Goal: Information Seeking & Learning: Learn about a topic

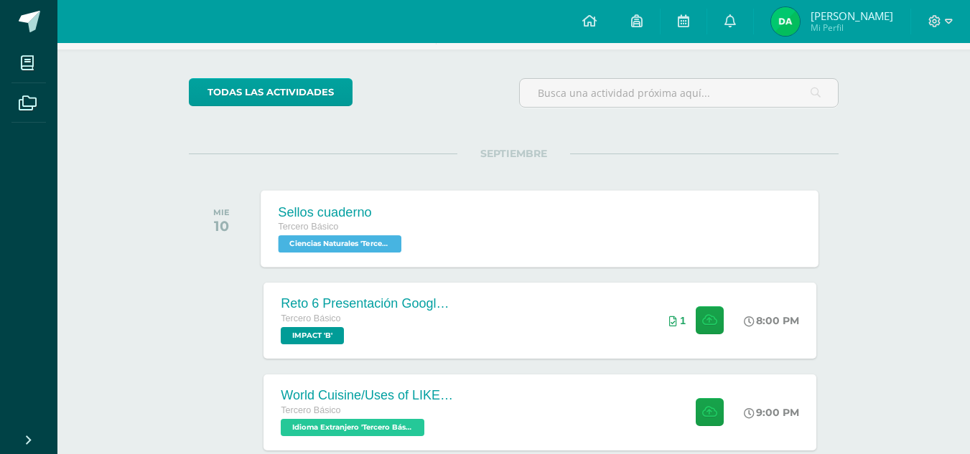
scroll to position [93, 0]
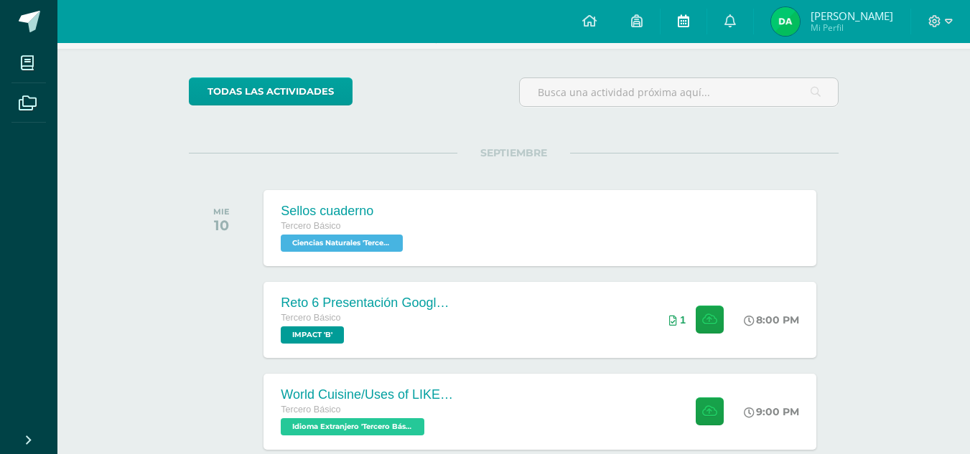
click at [706, 12] on link at bounding box center [683, 21] width 46 height 43
click at [706, 17] on link at bounding box center [683, 21] width 46 height 43
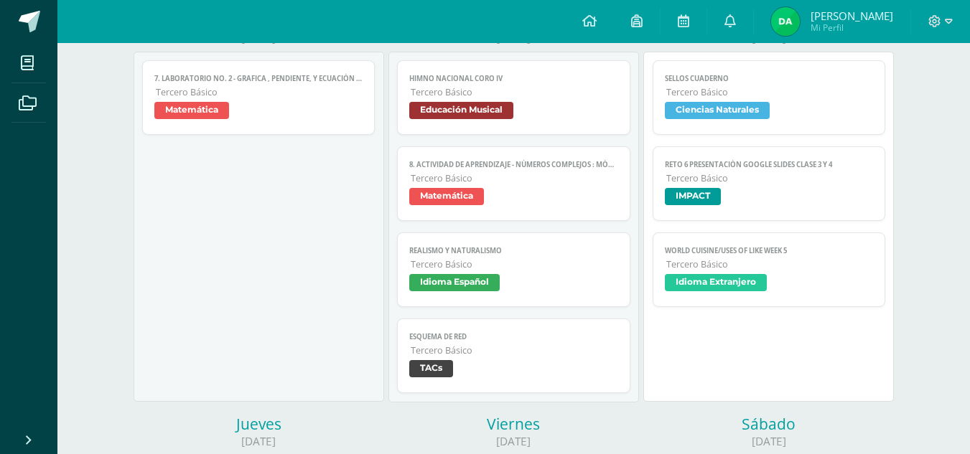
scroll to position [226, 0]
click at [761, 189] on span "IMPACT" at bounding box center [769, 197] width 209 height 21
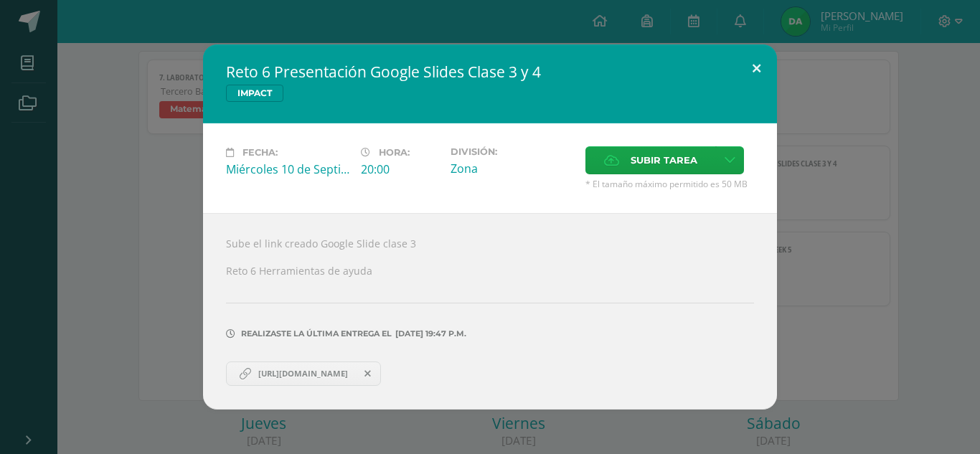
click at [753, 75] on button at bounding box center [756, 68] width 41 height 49
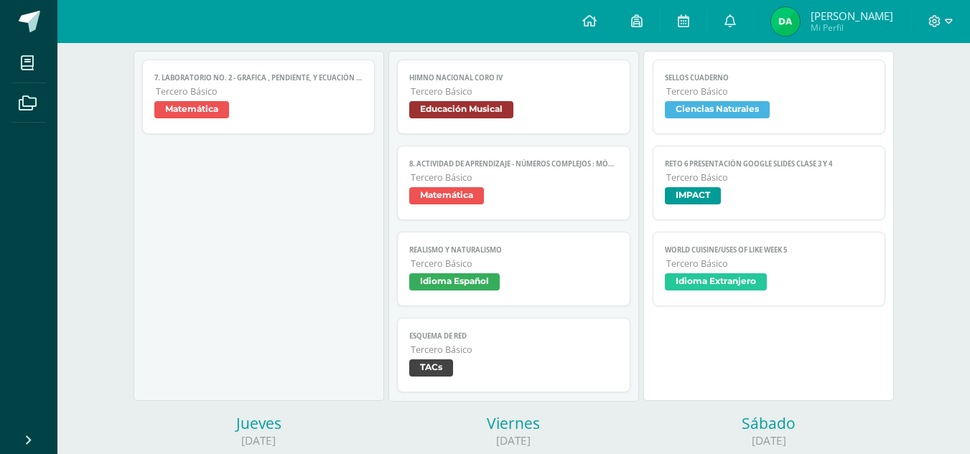
click at [700, 97] on span "Tercero Básico" at bounding box center [769, 91] width 207 height 12
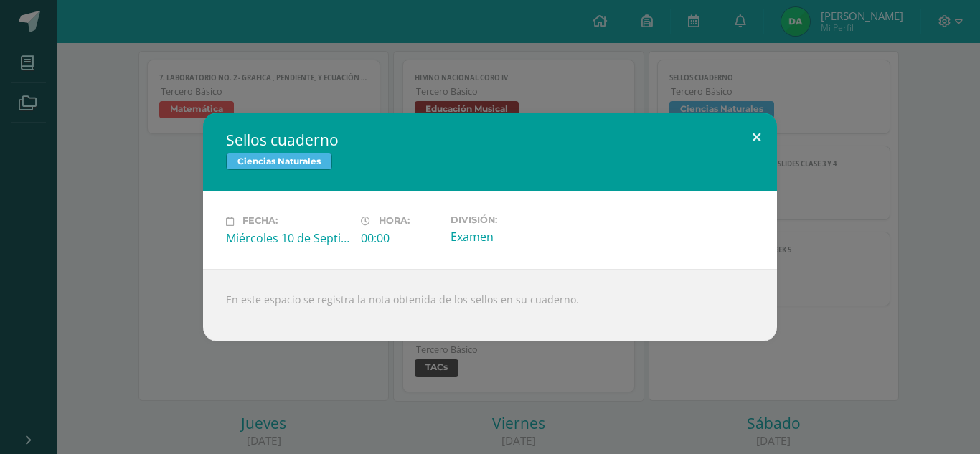
click at [757, 138] on button at bounding box center [756, 137] width 41 height 49
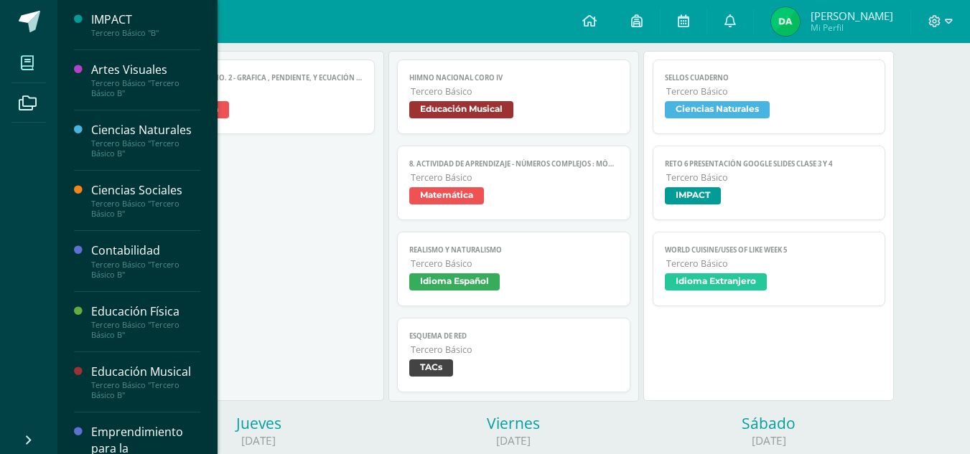
click at [26, 65] on icon at bounding box center [27, 63] width 13 height 14
click at [146, 140] on div "Tercero Básico "Tercero Básico B"" at bounding box center [145, 149] width 109 height 20
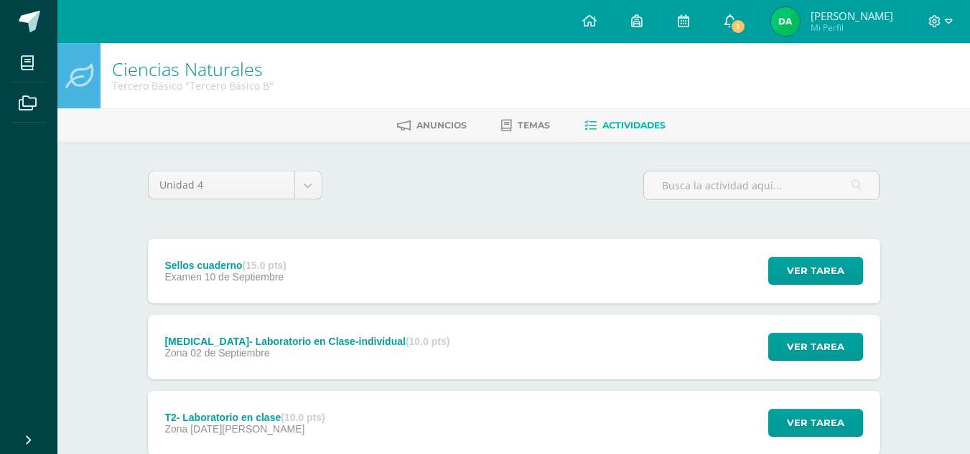
click at [753, 17] on link "1" at bounding box center [730, 21] width 46 height 43
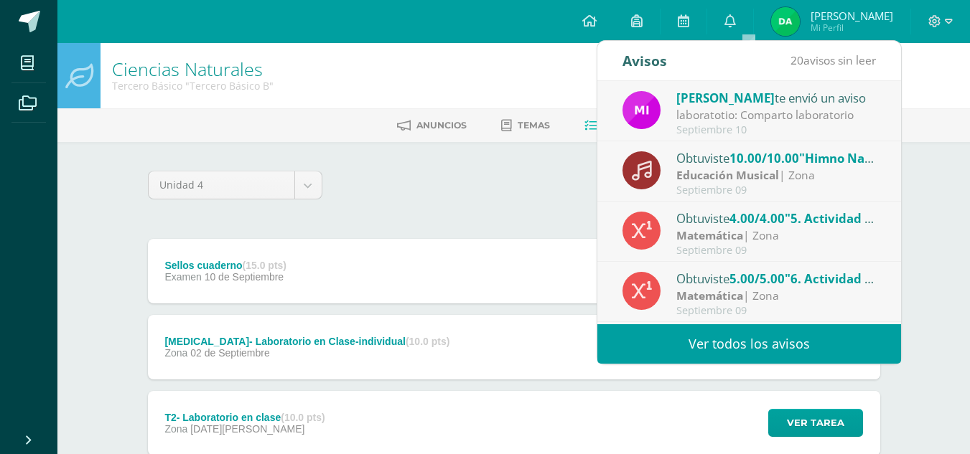
click at [707, 107] on div "laboratotio: Comparto laboratorio" at bounding box center [776, 115] width 200 height 17
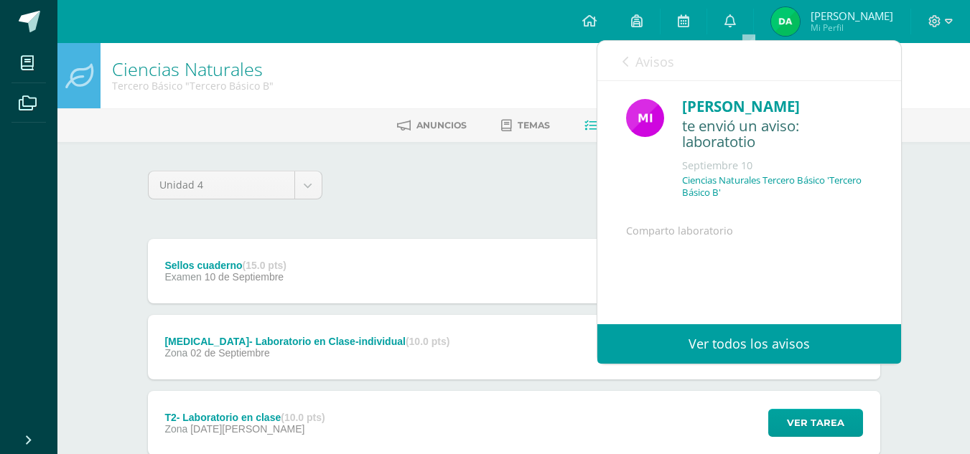
scroll to position [116, 0]
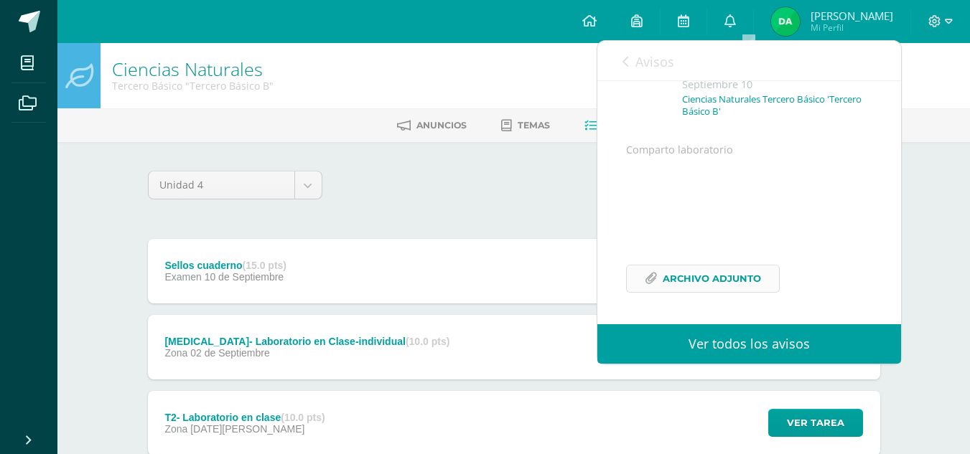
click at [688, 268] on span "Archivo Adjunto" at bounding box center [711, 279] width 98 height 27
